Goal: Navigation & Orientation: Find specific page/section

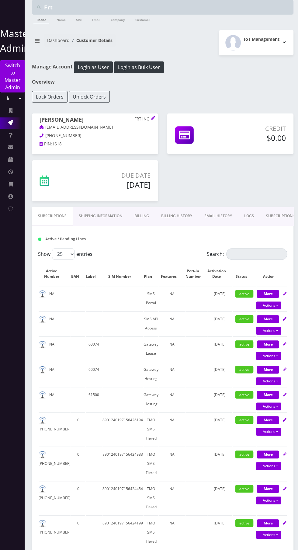
click at [10, 124] on icon at bounding box center [10, 122] width 5 height 5
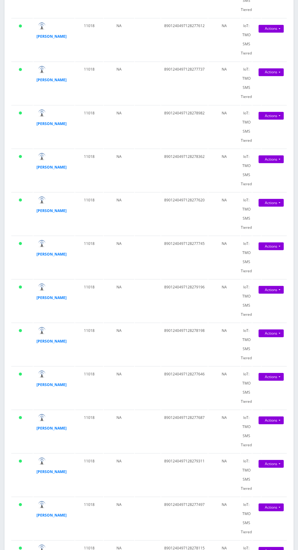
scroll to position [713, 0]
